Goal: Navigation & Orientation: Find specific page/section

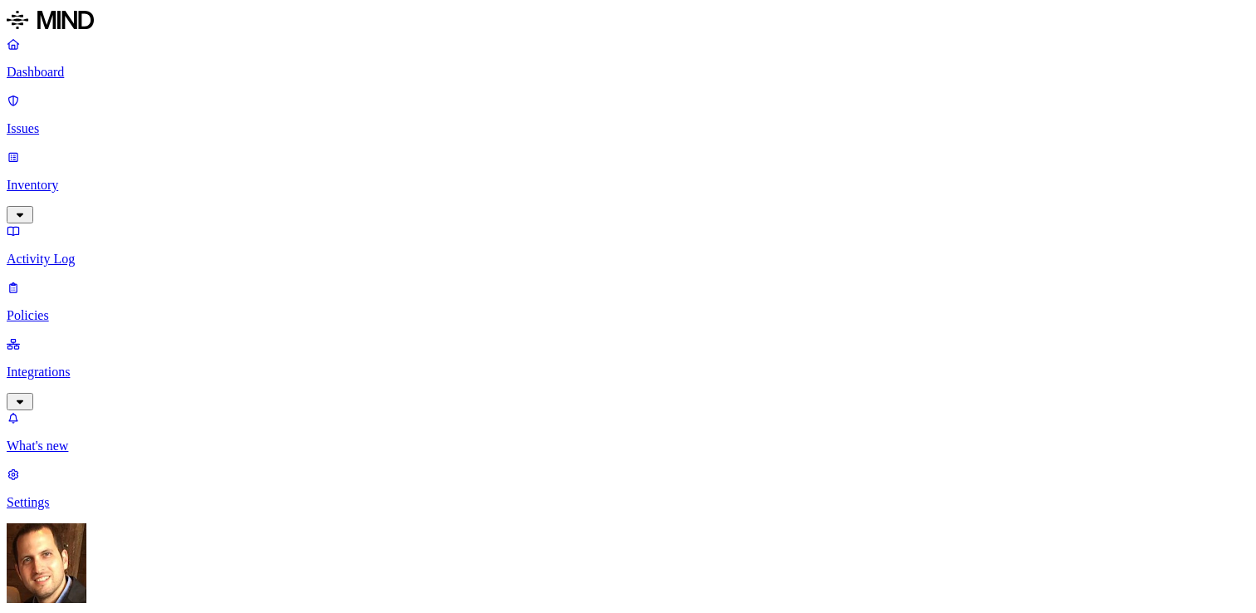
click at [125, 178] on p "Inventory" at bounding box center [628, 185] width 1243 height 15
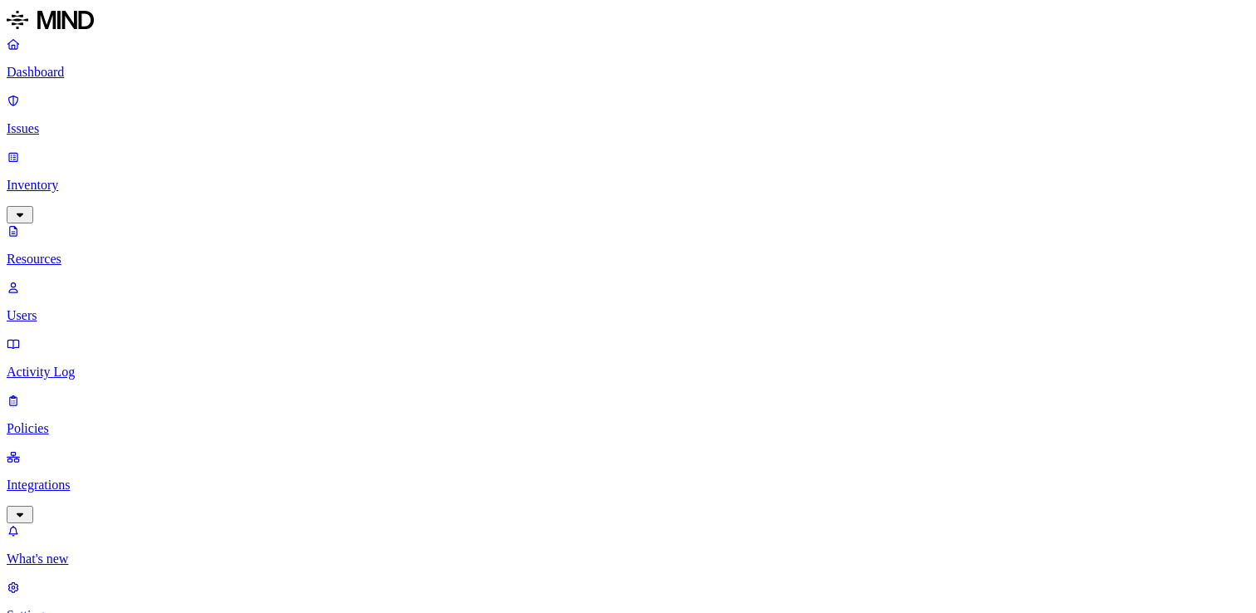
click at [114, 76] on p "Dashboard" at bounding box center [628, 72] width 1243 height 15
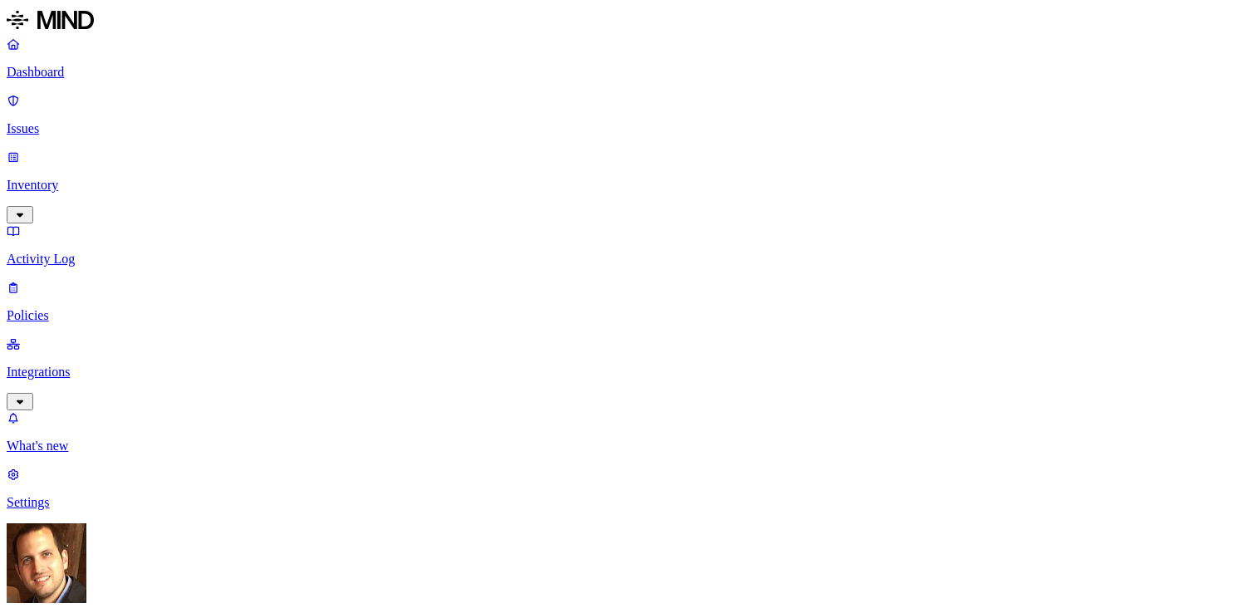
scroll to position [85, 0]
click at [155, 150] on link "Inventory" at bounding box center [628, 185] width 1243 height 71
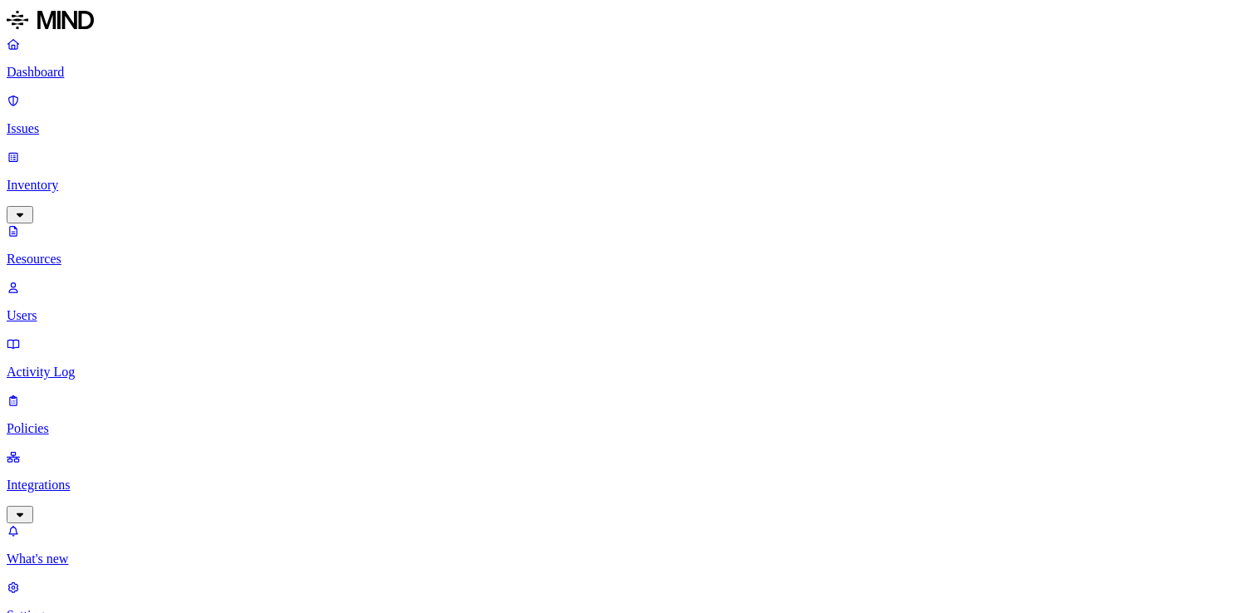
click at [118, 121] on p "Issues" at bounding box center [628, 128] width 1243 height 15
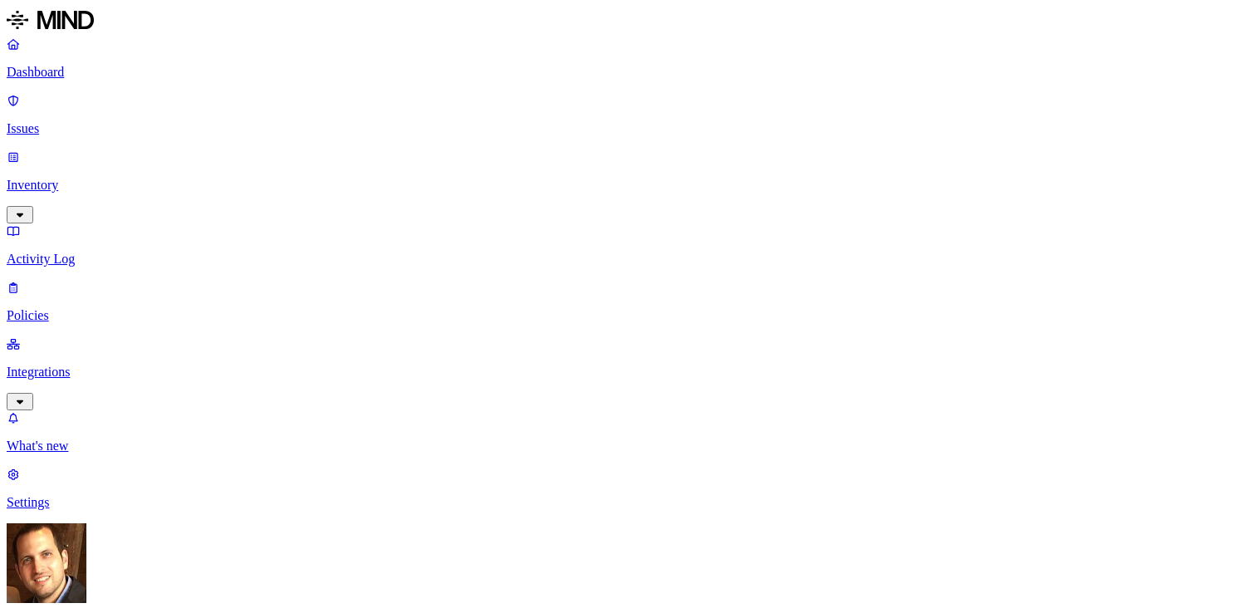
click at [135, 78] on p "Dashboard" at bounding box center [628, 72] width 1243 height 15
click at [158, 336] on link "Integrations" at bounding box center [628, 371] width 1243 height 71
click at [127, 552] on p "Endpoints" at bounding box center [628, 559] width 1243 height 15
